Goal: Task Accomplishment & Management: Complete application form

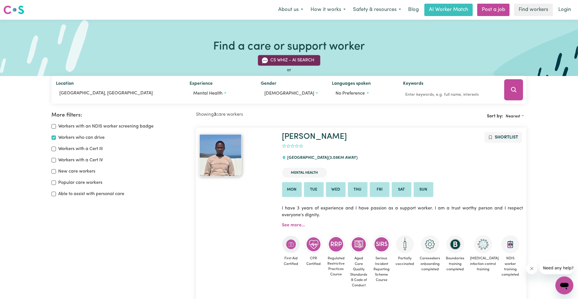
click at [289, 60] on button "CS Whiz - AI Search" at bounding box center [289, 60] width 62 height 11
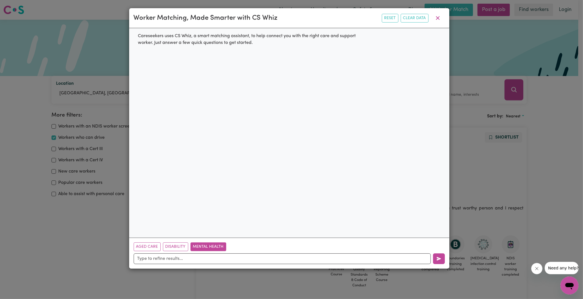
click at [200, 247] on button "Mental Health" at bounding box center [209, 246] width 36 height 9
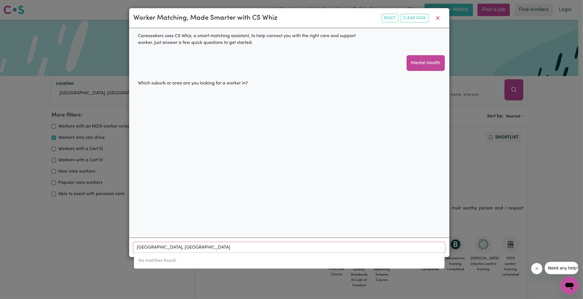
click at [388, 249] on input "BOWDEN, South Australia" at bounding box center [289, 247] width 311 height 10
click at [167, 249] on input "BOWDEN, South Australia" at bounding box center [289, 247] width 311 height 10
drag, startPoint x: 159, startPoint y: 247, endPoint x: 218, endPoint y: 247, distance: 59.1
click at [218, 247] on input "BOWDEN, South Australia" at bounding box center [289, 247] width 311 height 10
type input "BOWDEN"
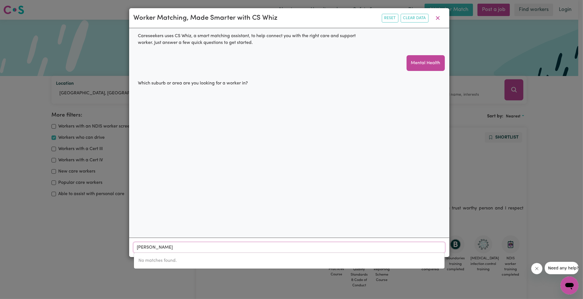
type input "BOWDEN, South Australia, 5007"
type input "BO"
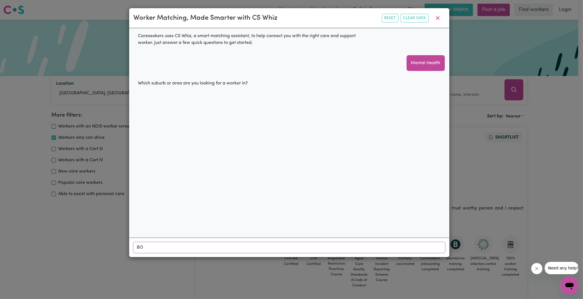
type input "B"
type input "Bow"
type input "BowDEN, South Australia, 5007"
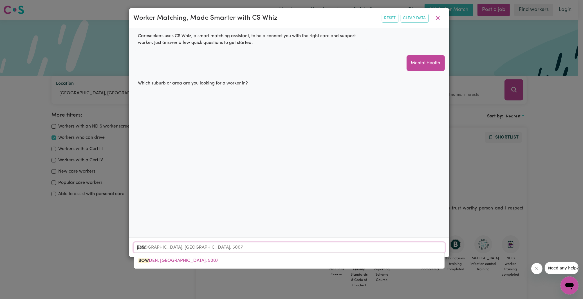
type input "Bowd"
type input "BowdEN, South Australia, 5007"
type input "Bowde"
type input "BowdeN, South Australia, 5007"
type input "Bowden"
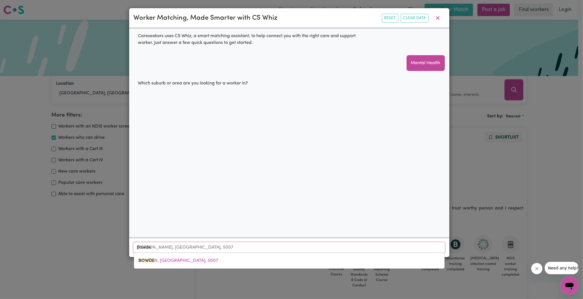
type input "Bowden, South Australia, 5007"
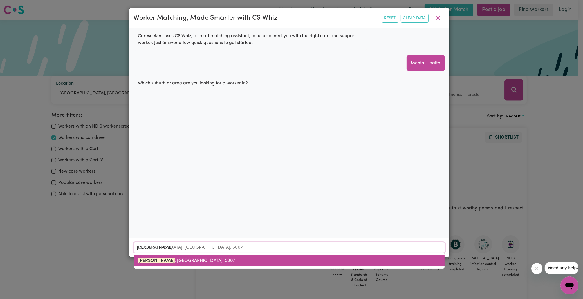
click at [193, 262] on span "BOWDEN , South Australia, 5007" at bounding box center [186, 260] width 97 height 5
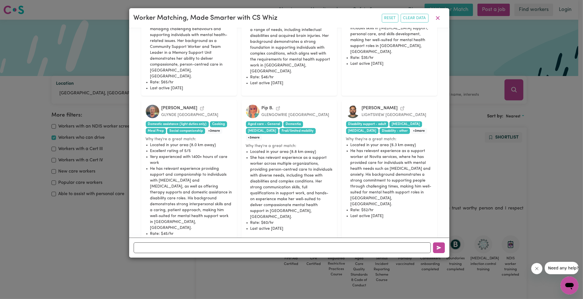
scroll to position [384, 0]
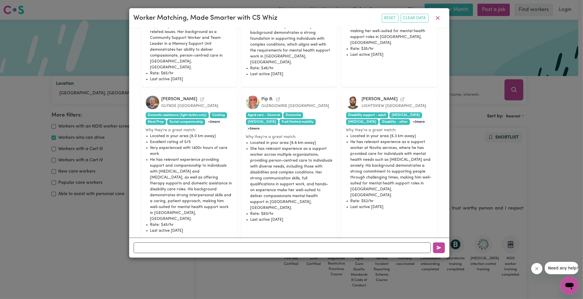
click at [200, 97] on icon "View David S.'s profile" at bounding box center [202, 99] width 5 height 5
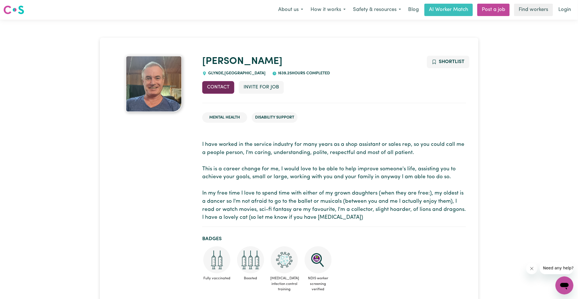
click at [214, 87] on button "Contact" at bounding box center [218, 87] width 32 height 12
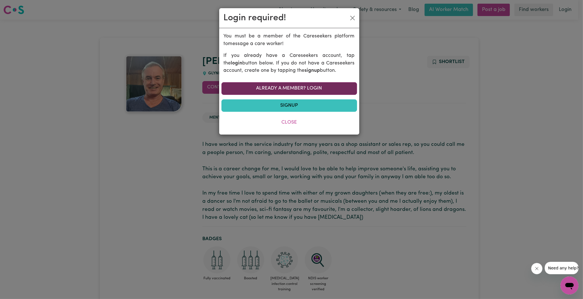
click at [288, 88] on link "Already a member? Login" at bounding box center [289, 88] width 136 height 12
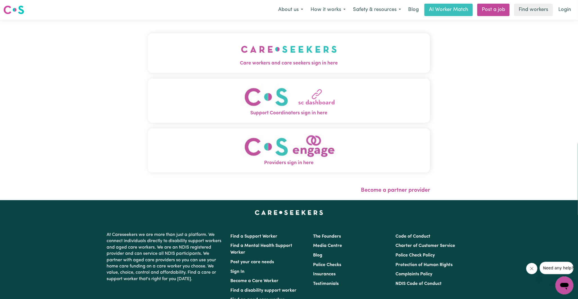
click at [277, 103] on img "Support Coordinators sign in here" at bounding box center [289, 97] width 96 height 26
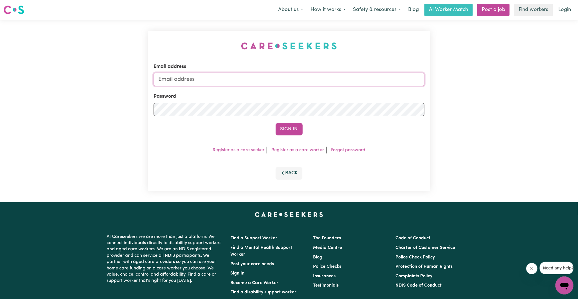
type input "[PERSON_NAME][EMAIL_ADDRESS][DOMAIN_NAME]"
click at [288, 129] on button "Sign In" at bounding box center [289, 129] width 27 height 12
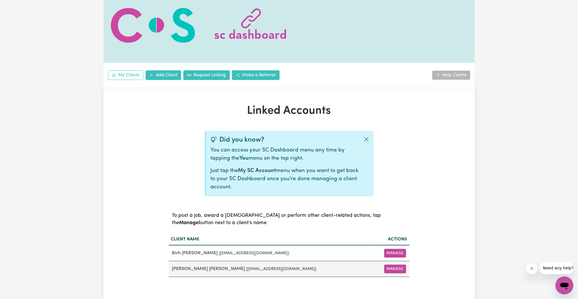
scroll to position [31, 0]
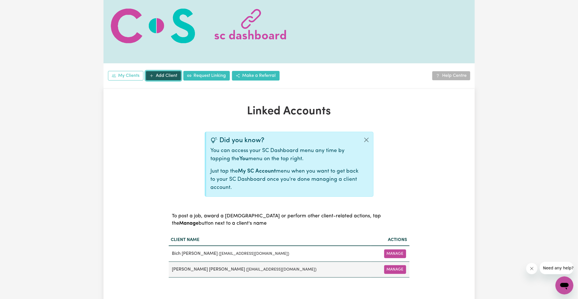
click at [170, 76] on link "Add Client" at bounding box center [163, 76] width 35 height 10
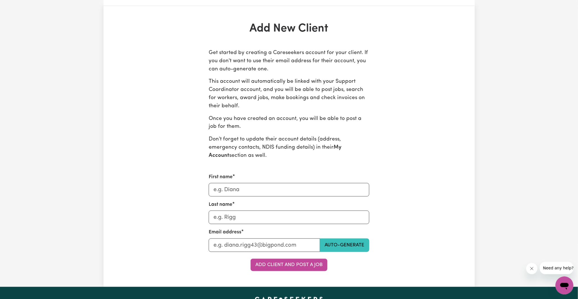
scroll to position [125, 0]
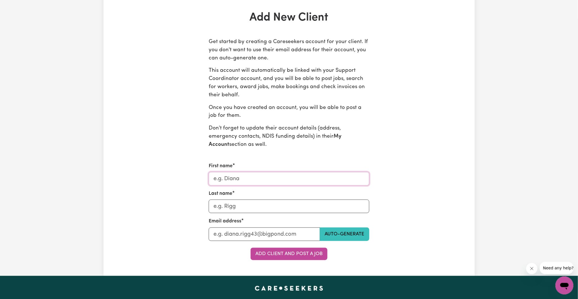
click at [234, 180] on input "First name" at bounding box center [289, 179] width 161 height 14
type input "Participant Name TBC"
type input "."
click at [248, 232] on input "Last name" at bounding box center [264, 234] width 111 height 14
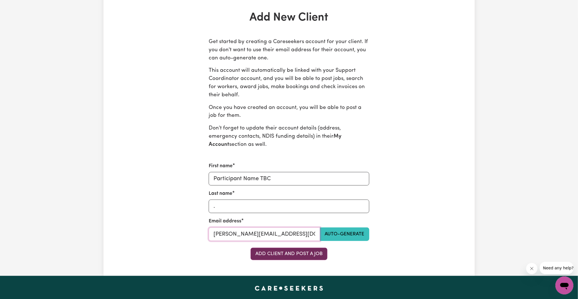
type input "[PERSON_NAME][EMAIL_ADDRESS][DOMAIN_NAME]"
click at [281, 254] on button "Add Client and Post a Job" at bounding box center [289, 254] width 77 height 12
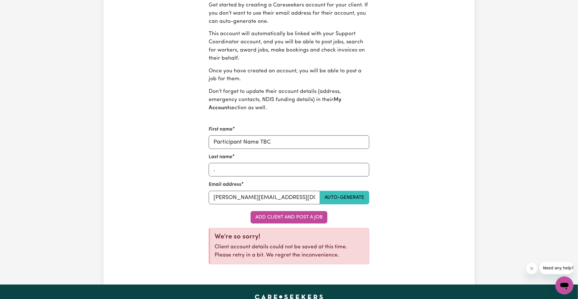
scroll to position [156, 0]
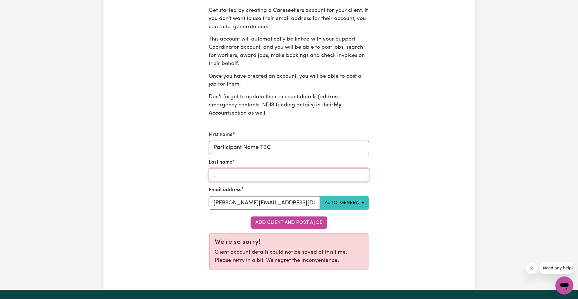
drag, startPoint x: 226, startPoint y: 173, endPoint x: 205, endPoint y: 174, distance: 20.3
click at [205, 174] on div "Get started by creating a Careseekers account for your client. If you don't wan…" at bounding box center [289, 140] width 241 height 267
drag, startPoint x: 258, startPoint y: 146, endPoint x: 287, endPoint y: 145, distance: 29.0
click at [287, 145] on input "Participant Name TBC" at bounding box center [289, 148] width 161 height 14
drag, startPoint x: 244, startPoint y: 147, endPoint x: 296, endPoint y: 147, distance: 52.3
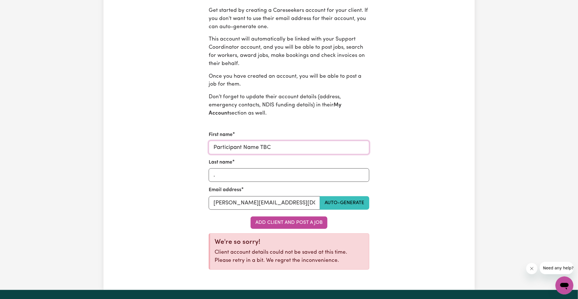
click at [296, 147] on input "Participant Name TBC" at bounding box center [289, 148] width 161 height 14
type input "Participant"
type input "TBC"
click at [308, 221] on button "Add Client and Post a Job" at bounding box center [289, 222] width 77 height 12
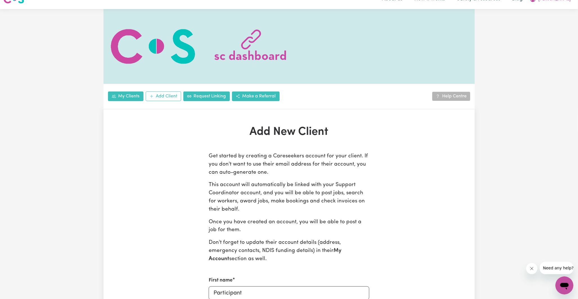
scroll to position [0, 0]
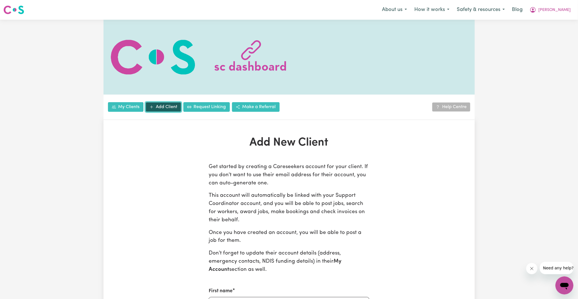
click at [157, 108] on link "Add Client" at bounding box center [163, 107] width 35 height 10
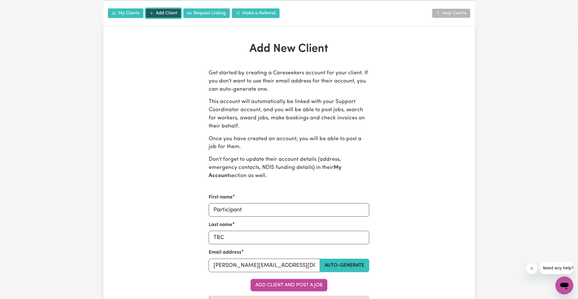
scroll to position [125, 0]
